Goal: Information Seeking & Learning: Learn about a topic

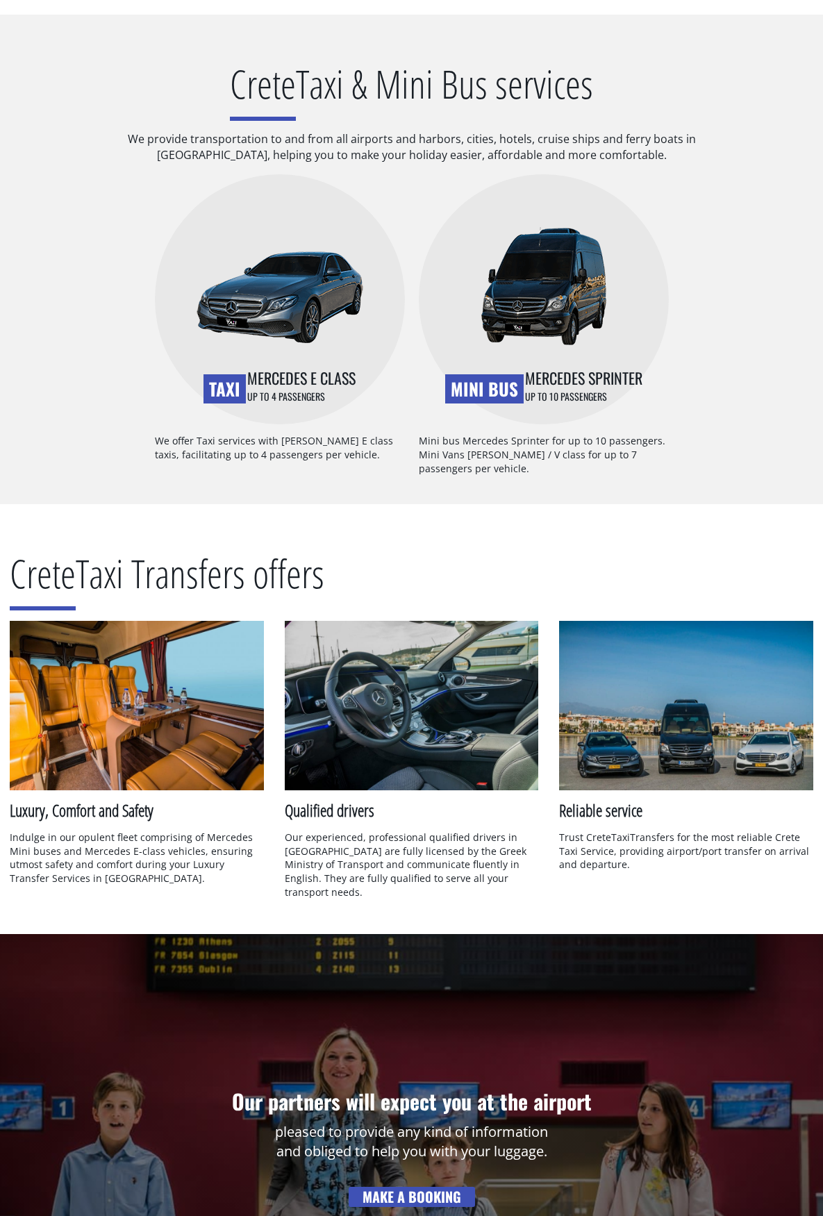
scroll to position [1042, 0]
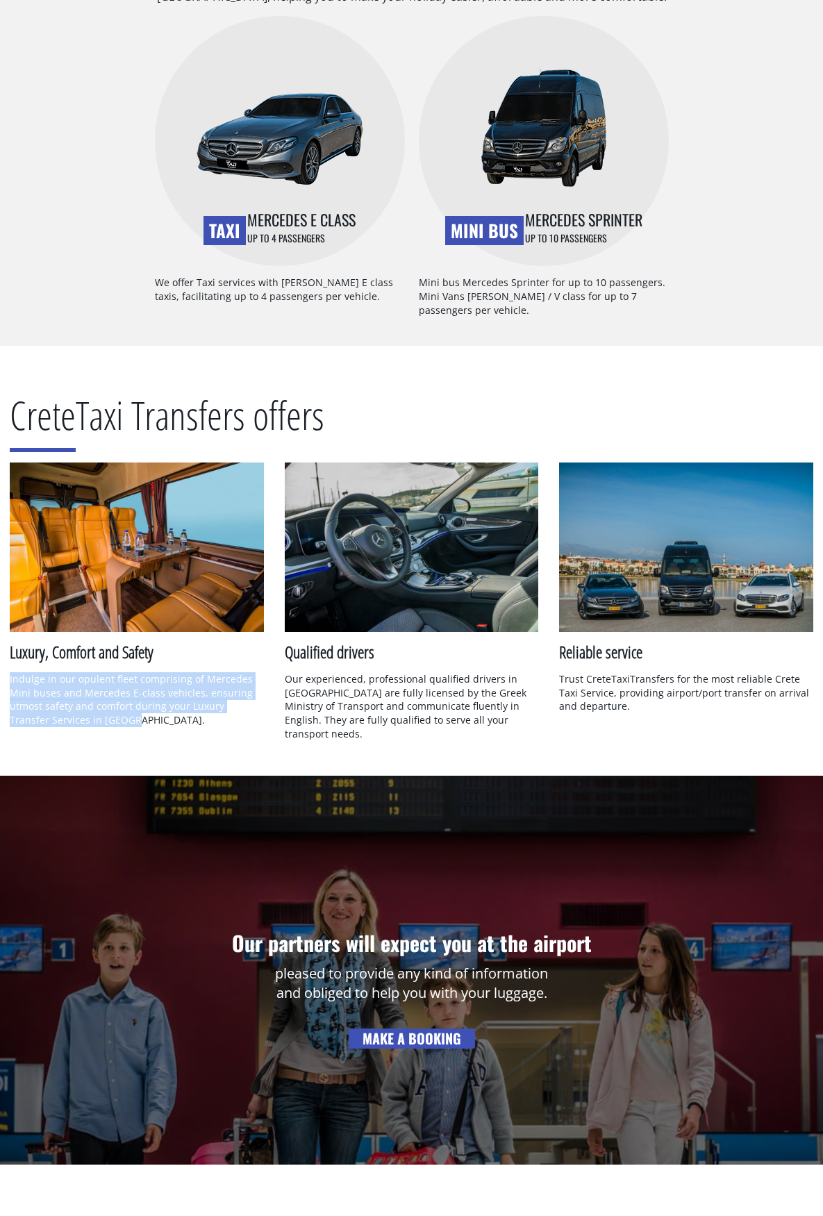
drag, startPoint x: 86, startPoint y: 718, endPoint x: 8, endPoint y: 681, distance: 86.7
click at [8, 681] on div "Luxury, Comfort and Safety Indulge in our opulent fleet comprising of Mercedes …" at bounding box center [136, 604] width 275 height 285
click at [626, 409] on h2 "Crete Taxi Transfers offers" at bounding box center [411, 424] width 803 height 75
click at [22, 250] on div "Crete Taxi & Mini Bus services We provide transportation to and from all airpor…" at bounding box center [411, 101] width 823 height 490
